Goal: Information Seeking & Learning: Compare options

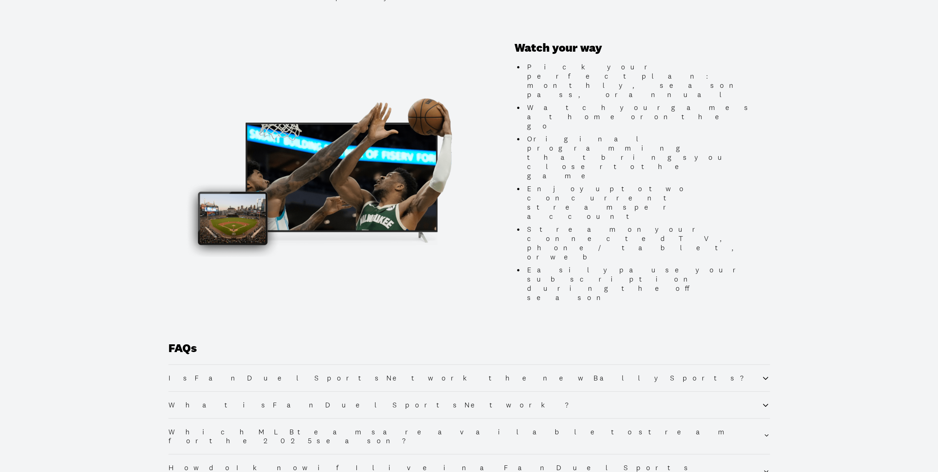
scroll to position [664, 0]
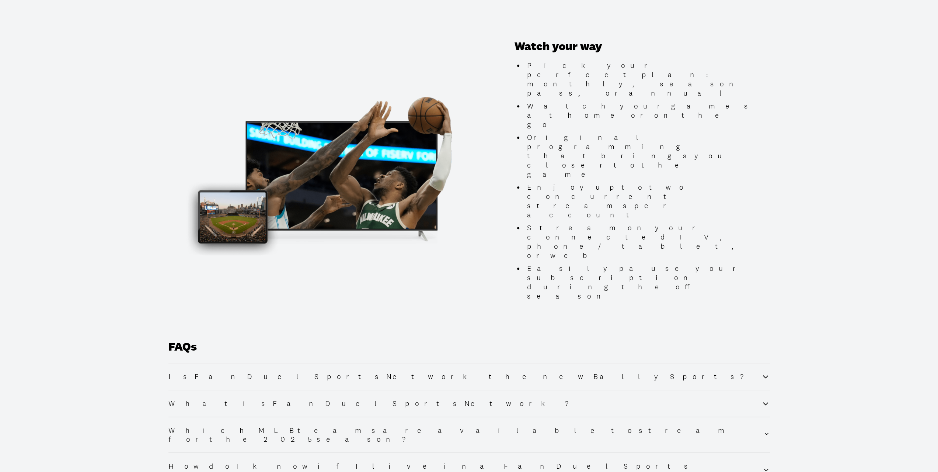
click at [764, 372] on icon at bounding box center [765, 376] width 9 height 9
click at [764, 462] on icon at bounding box center [765, 466] width 9 height 9
